Goal: Task Accomplishment & Management: Complete application form

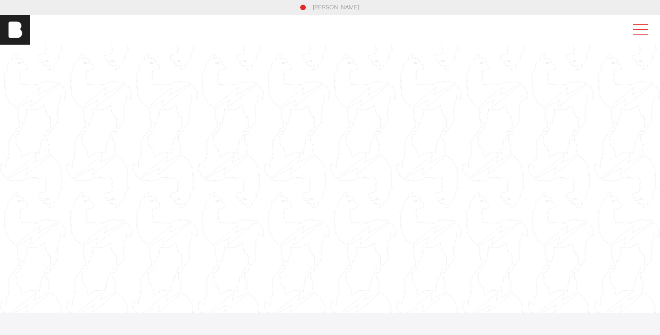
click at [647, 29] on span at bounding box center [637, 29] width 21 height 17
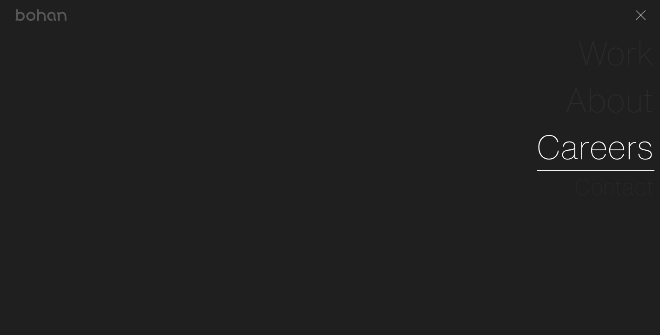
click at [612, 141] on link "Careers" at bounding box center [595, 147] width 117 height 47
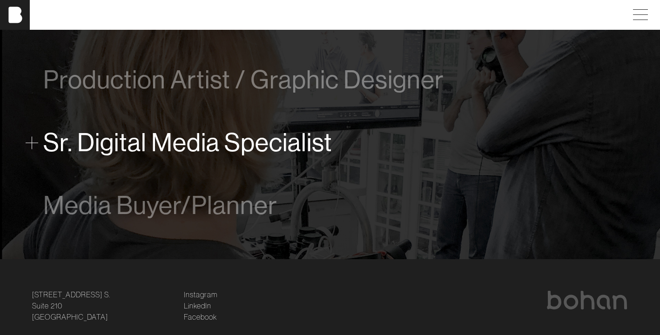
click at [221, 140] on span "Sr. Digital Media Specialist" at bounding box center [187, 142] width 289 height 28
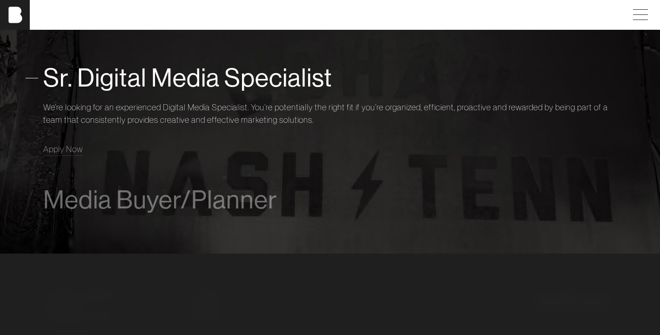
scroll to position [715, 0]
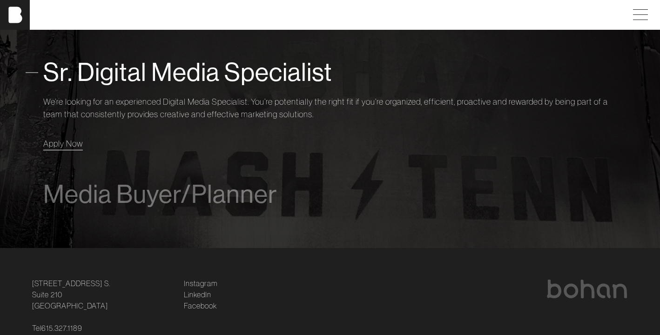
click at [75, 145] on span "Apply Now" at bounding box center [63, 143] width 40 height 11
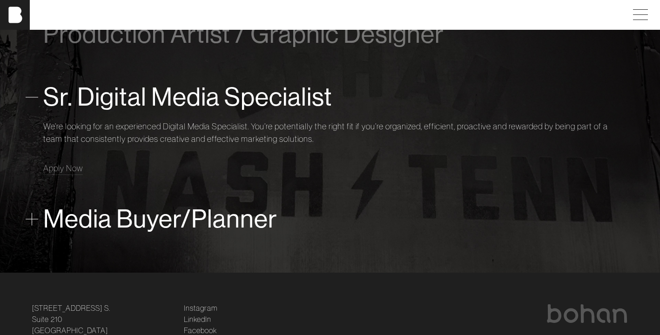
scroll to position [690, 0]
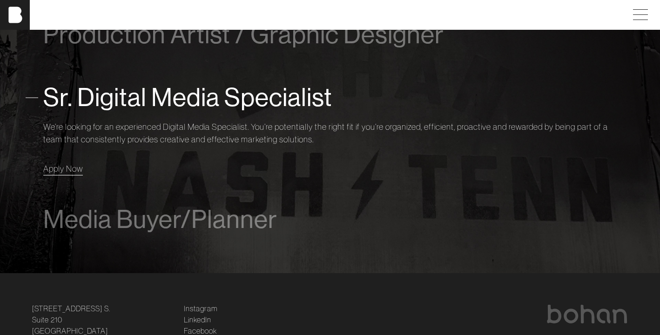
click at [58, 169] on span "Apply Now" at bounding box center [63, 168] width 40 height 11
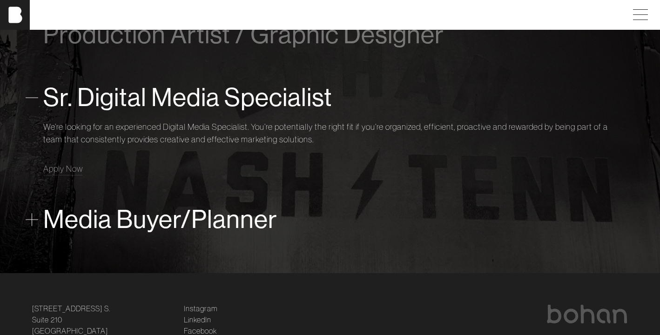
click at [205, 218] on span "Media Buyer/Planner" at bounding box center [160, 219] width 234 height 28
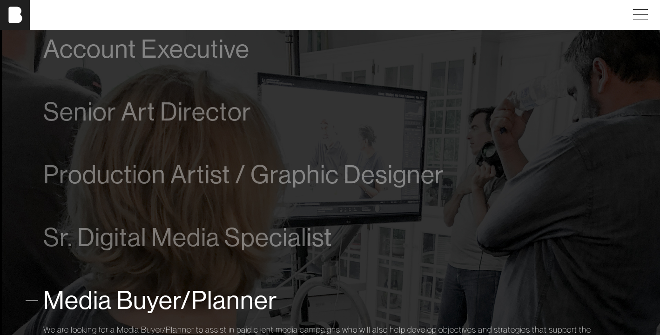
scroll to position [547, 0]
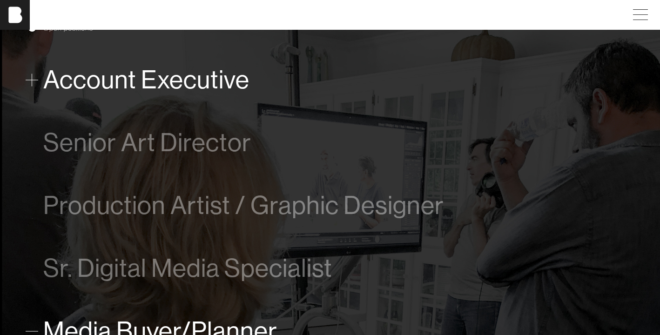
click at [182, 85] on span "Account Executive" at bounding box center [146, 80] width 206 height 28
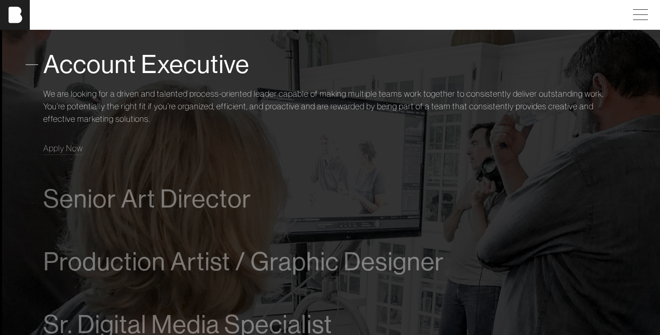
scroll to position [792, 0]
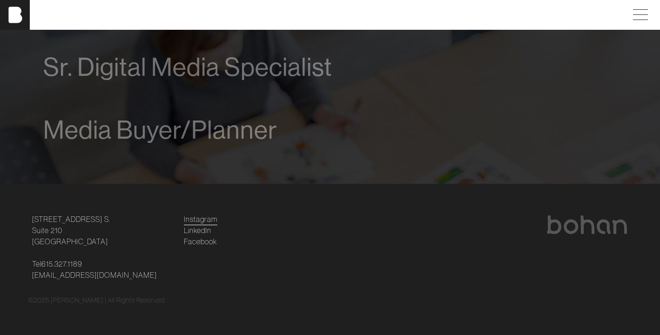
click at [199, 220] on link "Instagram" at bounding box center [200, 218] width 33 height 11
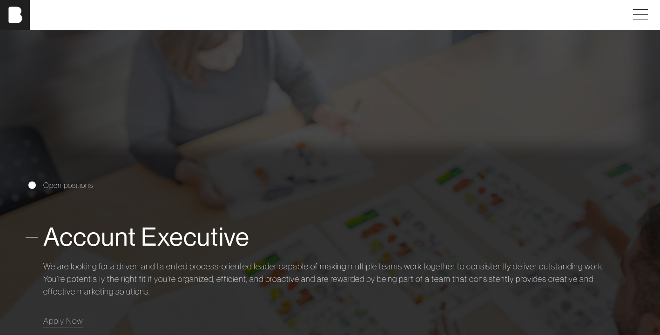
scroll to position [0, 0]
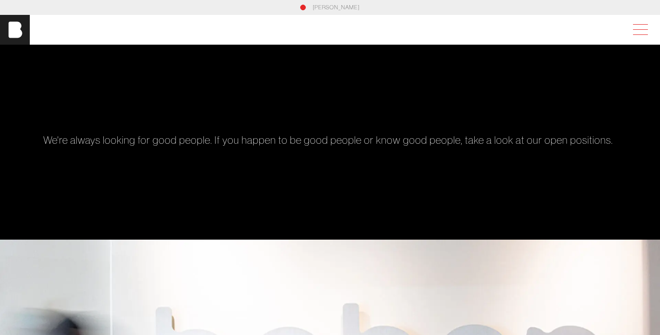
click at [642, 35] on span at bounding box center [637, 29] width 21 height 17
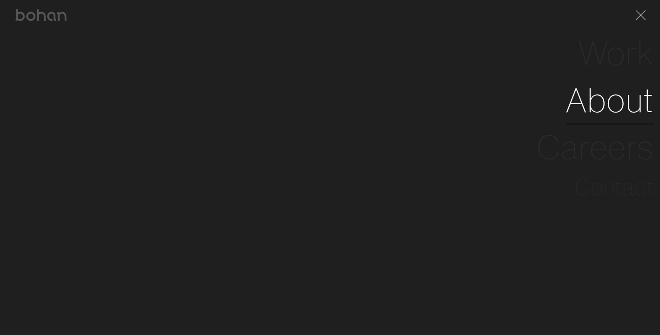
click at [611, 105] on link "About" at bounding box center [610, 100] width 88 height 47
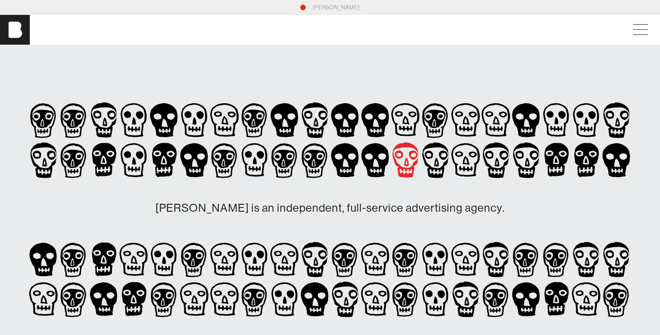
click at [403, 160] on icon at bounding box center [405, 160] width 30 height 40
click at [418, 160] on icon at bounding box center [405, 159] width 26 height 35
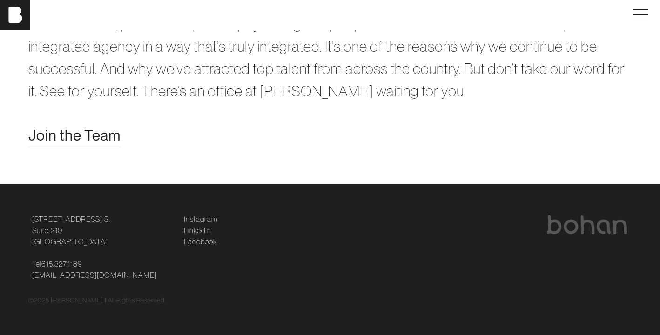
scroll to position [1820, 0]
click at [94, 147] on span "Join the Team" at bounding box center [74, 135] width 92 height 22
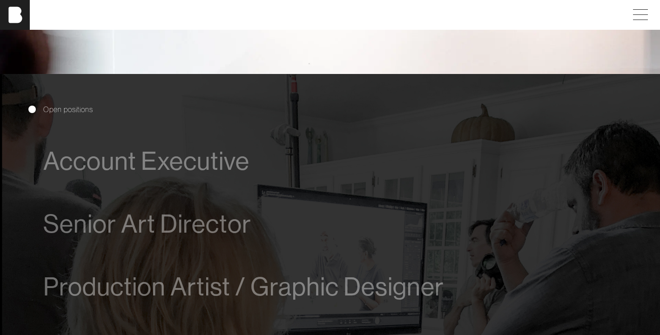
scroll to position [540, 0]
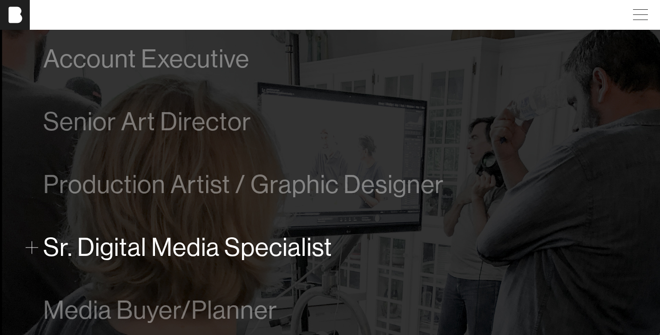
click at [137, 261] on span "Sr. Digital Media Specialist" at bounding box center [187, 247] width 289 height 28
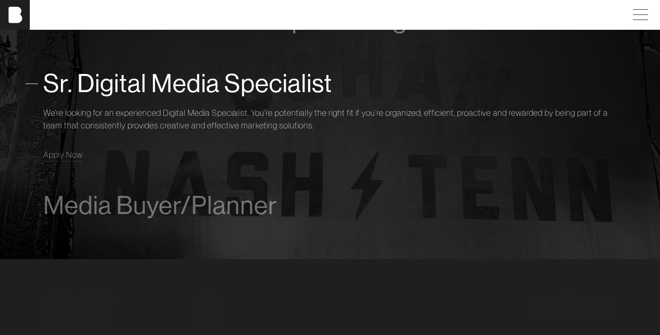
scroll to position [720, 0]
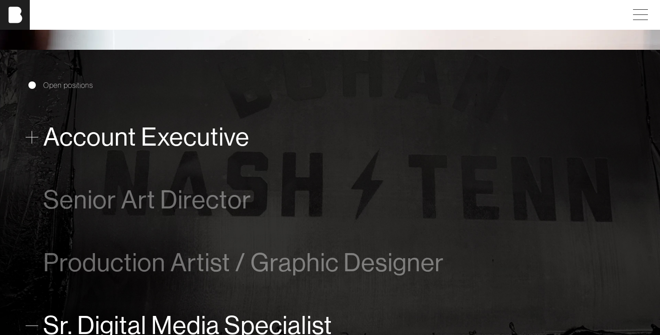
click at [123, 139] on span "Account Executive" at bounding box center [146, 137] width 206 height 28
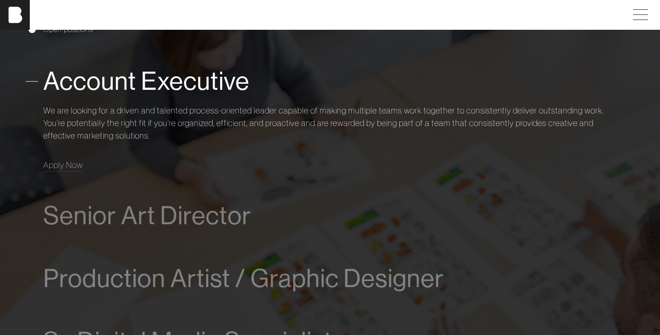
scroll to position [531, 0]
